Goal: Book appointment/travel/reservation

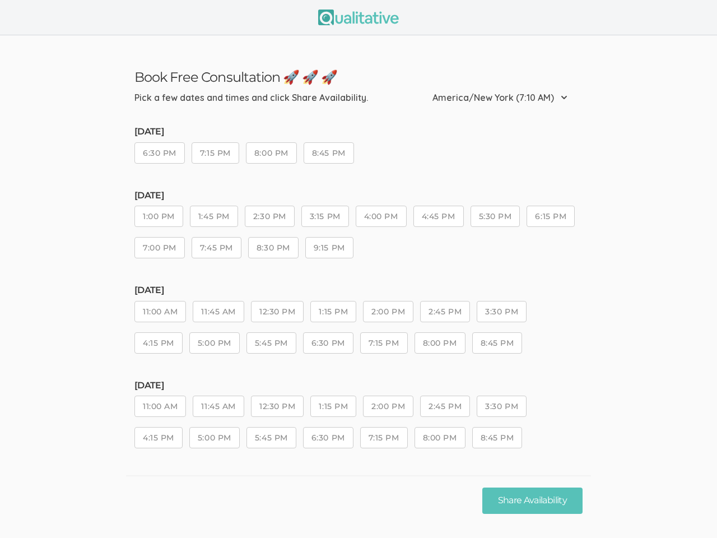
click at [358, 269] on div "[DATE] 1:00 PM 1:45 PM 2:30 PM 3:15 PM 4:00 PM 4:45 PM 5:30 PM 6:15 PM 7:00 PM …" at bounding box center [358, 229] width 448 height 78
click at [160, 155] on button "6:30 PM" at bounding box center [159, 152] width 50 height 21
click at [216, 155] on button "7:15 PM" at bounding box center [216, 152] width 48 height 21
click at [272, 155] on button "8:00 PM" at bounding box center [271, 152] width 51 height 21
click at [330, 155] on button "8:45 PM" at bounding box center [329, 152] width 50 height 21
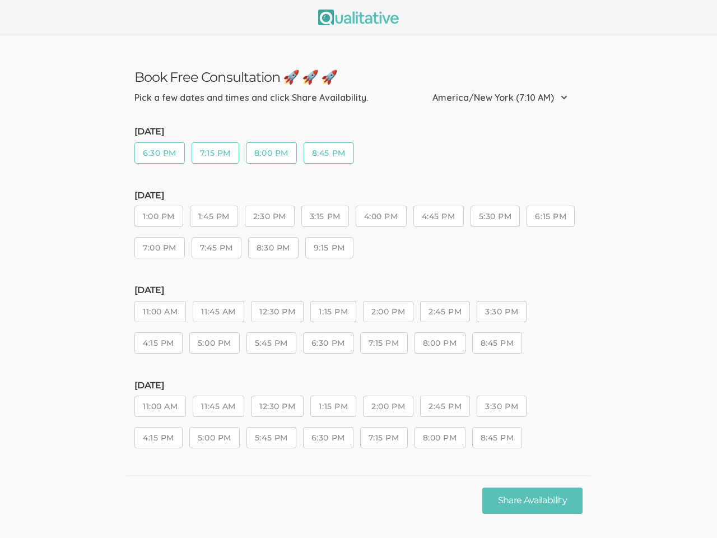
click at [159, 218] on button "1:00 PM" at bounding box center [158, 216] width 49 height 21
click at [214, 218] on button "1:45 PM" at bounding box center [214, 216] width 48 height 21
click at [271, 218] on button "2:30 PM" at bounding box center [270, 216] width 50 height 21
click at [326, 218] on button "3:15 PM" at bounding box center [325, 216] width 48 height 21
click at [383, 218] on button "4:00 PM" at bounding box center [381, 216] width 51 height 21
